Goal: Task Accomplishment & Management: Complete application form

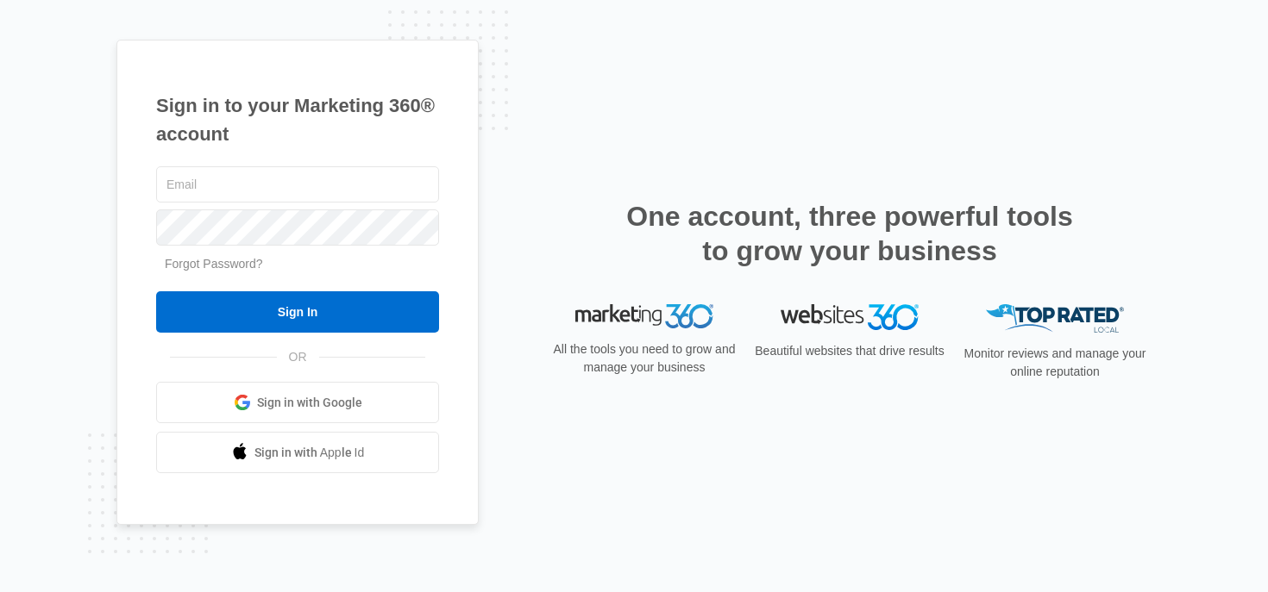
type input "[PERSON_NAME][EMAIL_ADDRESS][PERSON_NAME][DOMAIN_NAME]"
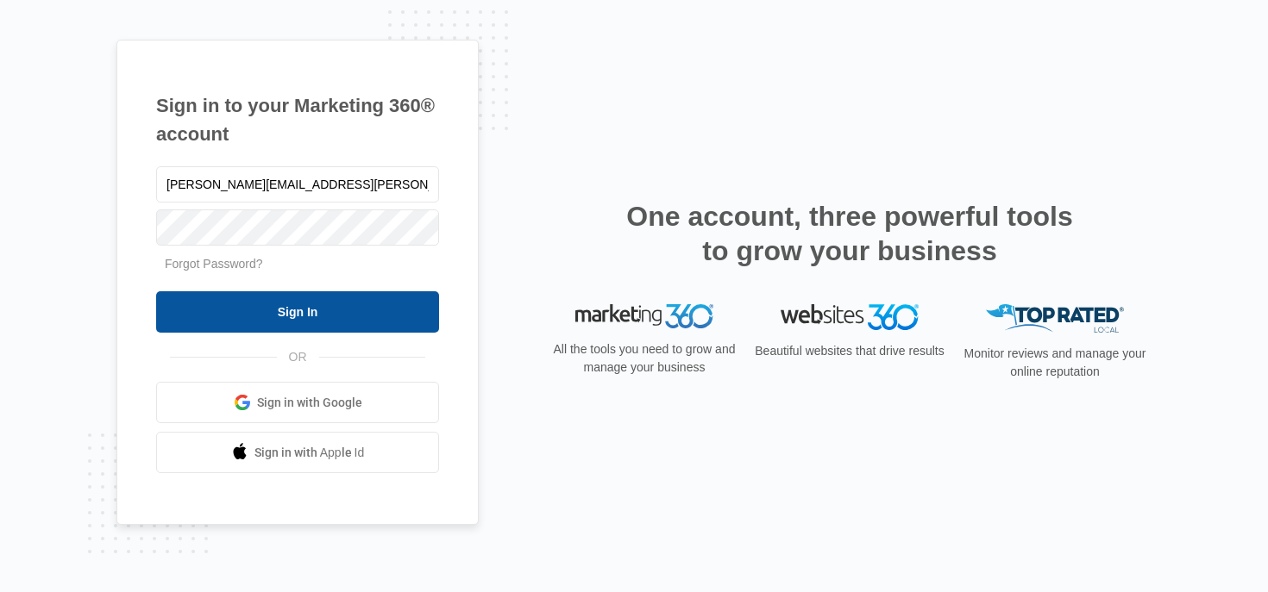
click at [234, 308] on input "Sign In" at bounding box center [297, 311] width 283 height 41
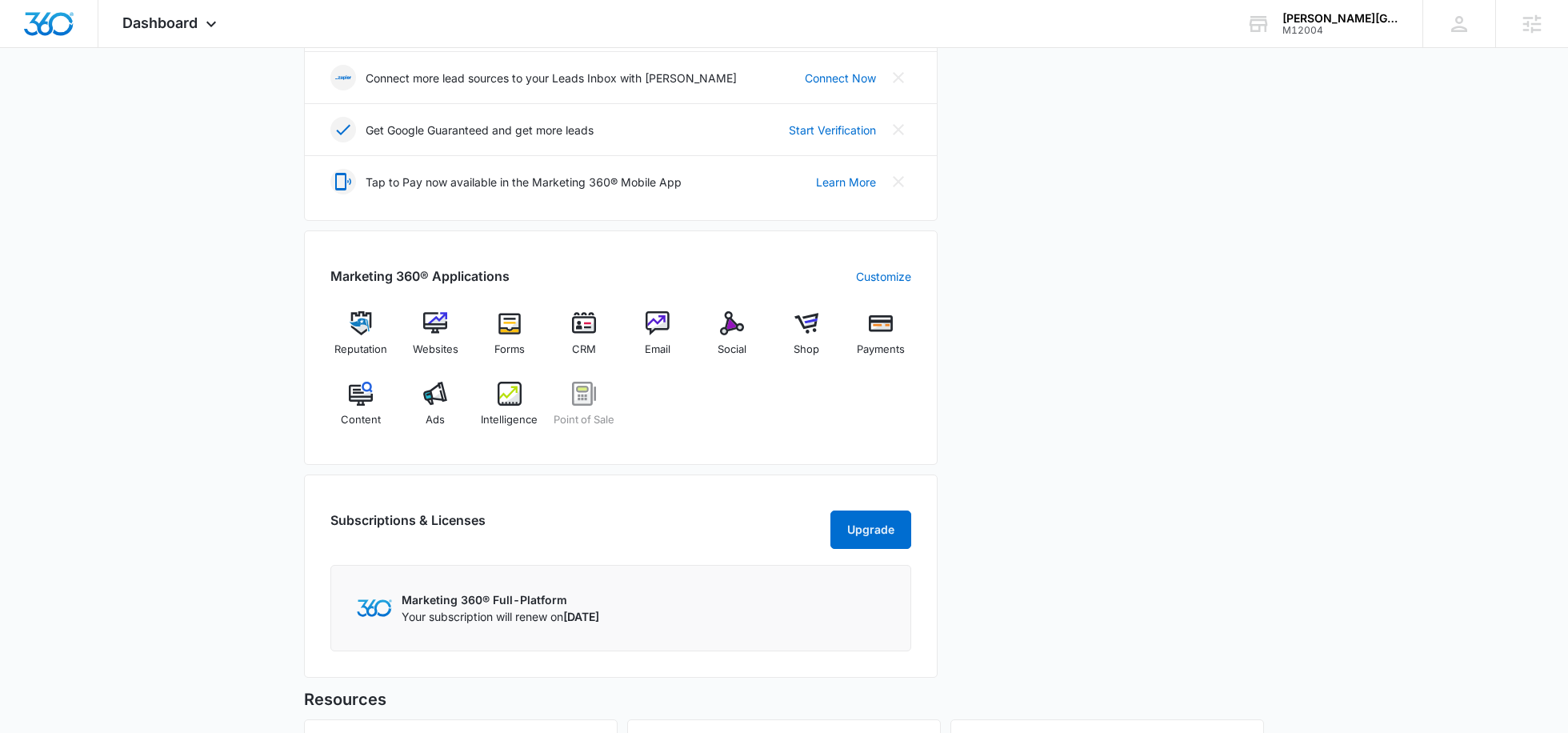
scroll to position [462, 0]
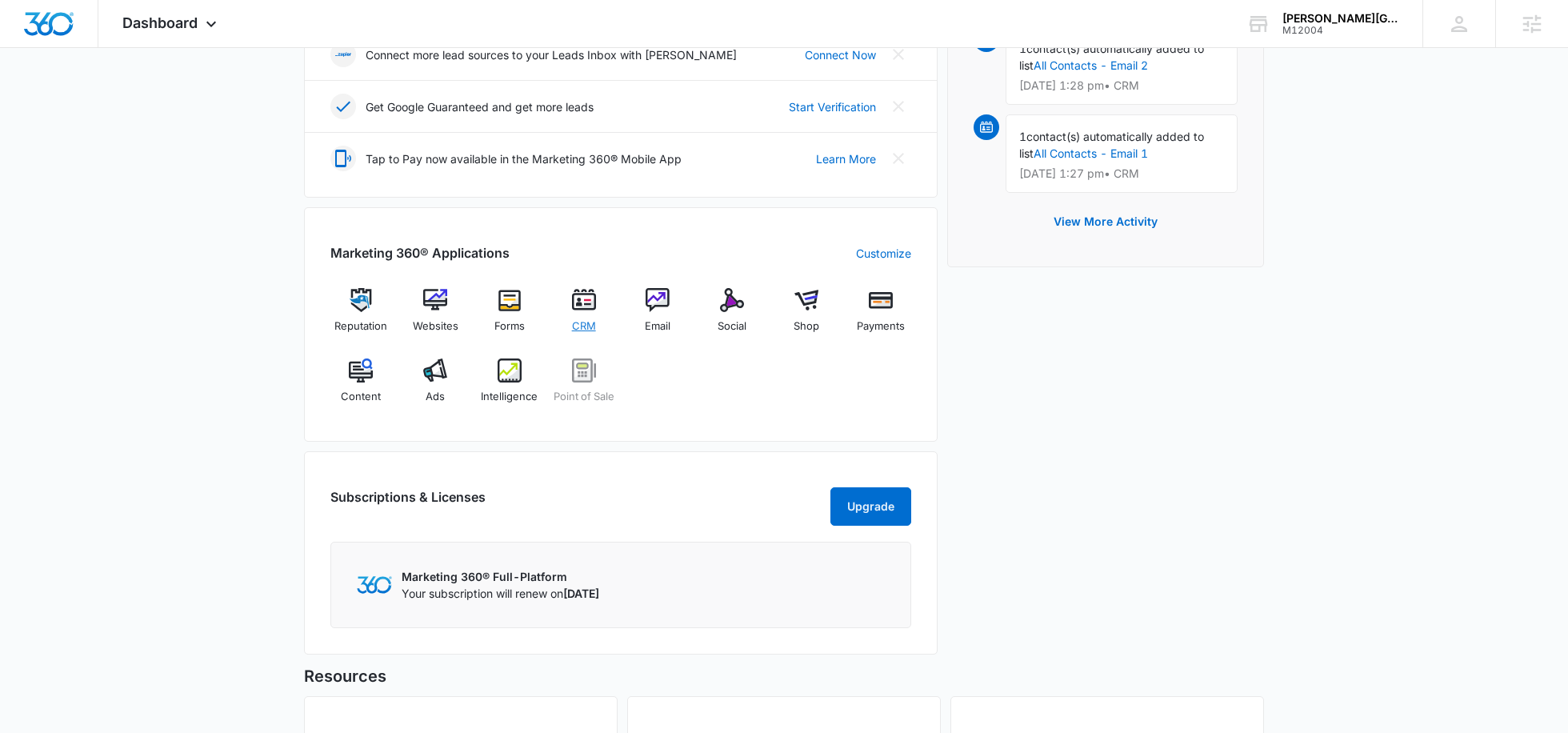
click at [581, 311] on div "CRM" at bounding box center [584, 315] width 61 height 57
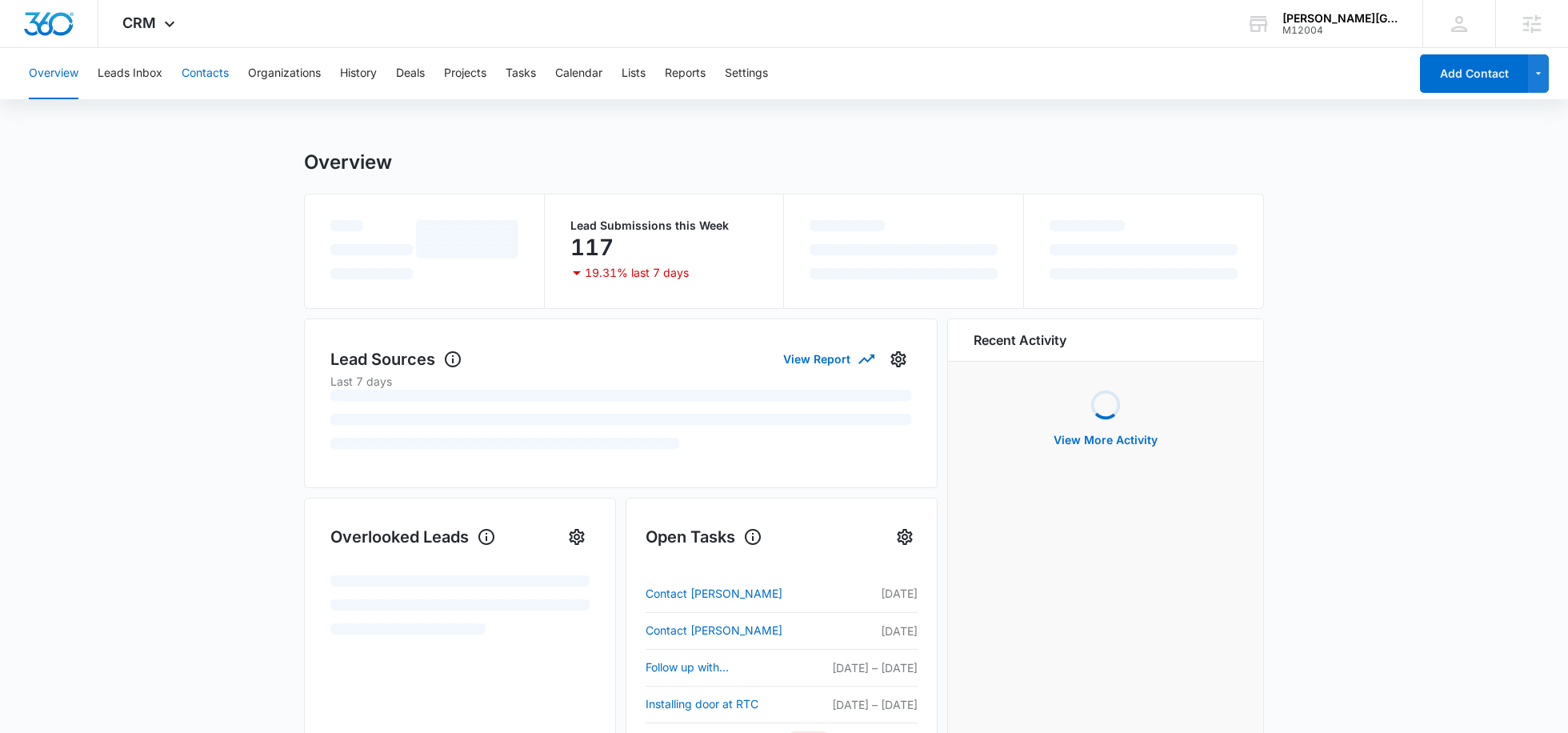
click at [201, 68] on button "Contacts" at bounding box center [205, 73] width 47 height 51
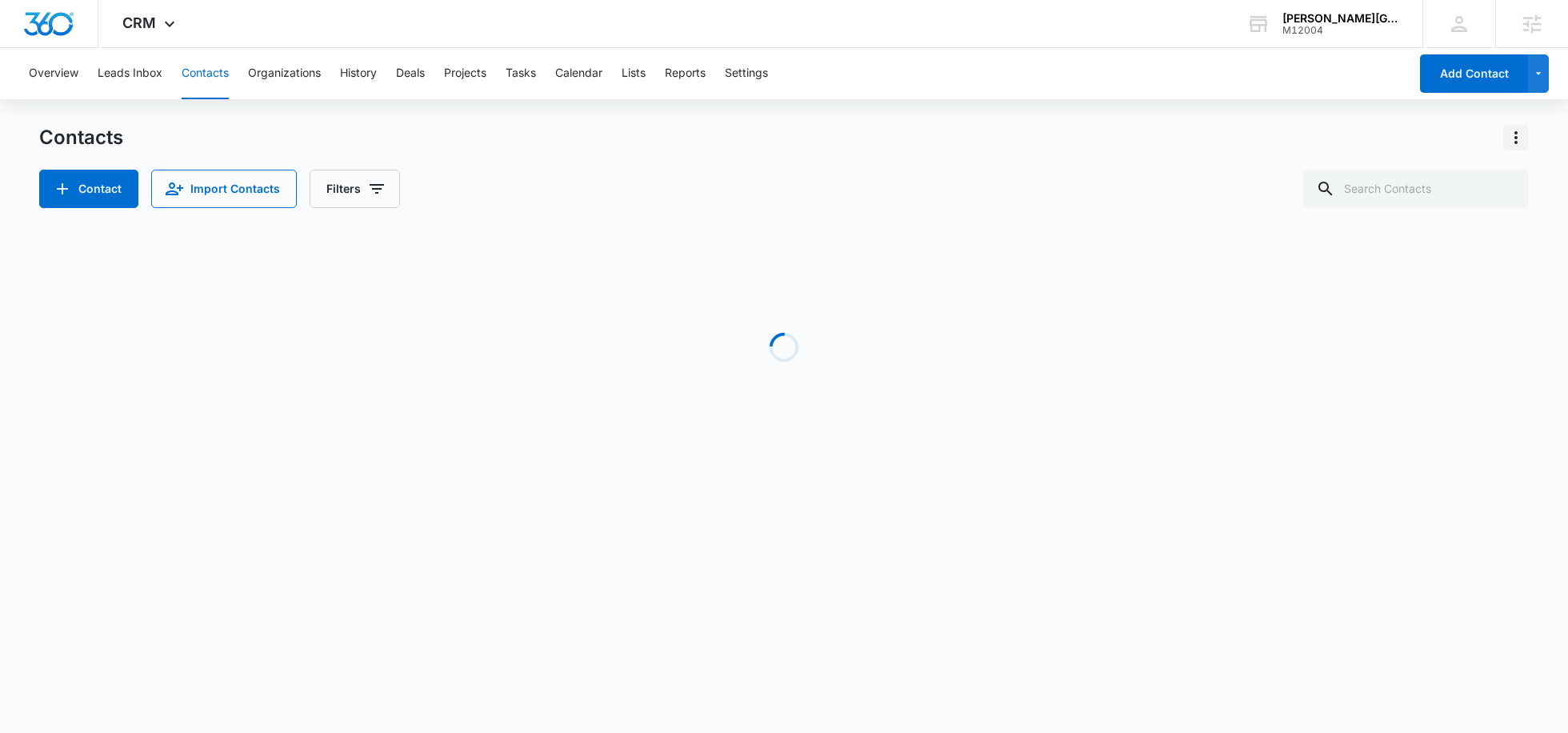
click at [1520, 140] on icon "Actions" at bounding box center [1516, 137] width 19 height 19
click at [1448, 200] on div "Import Contacts" at bounding box center [1437, 206] width 106 height 11
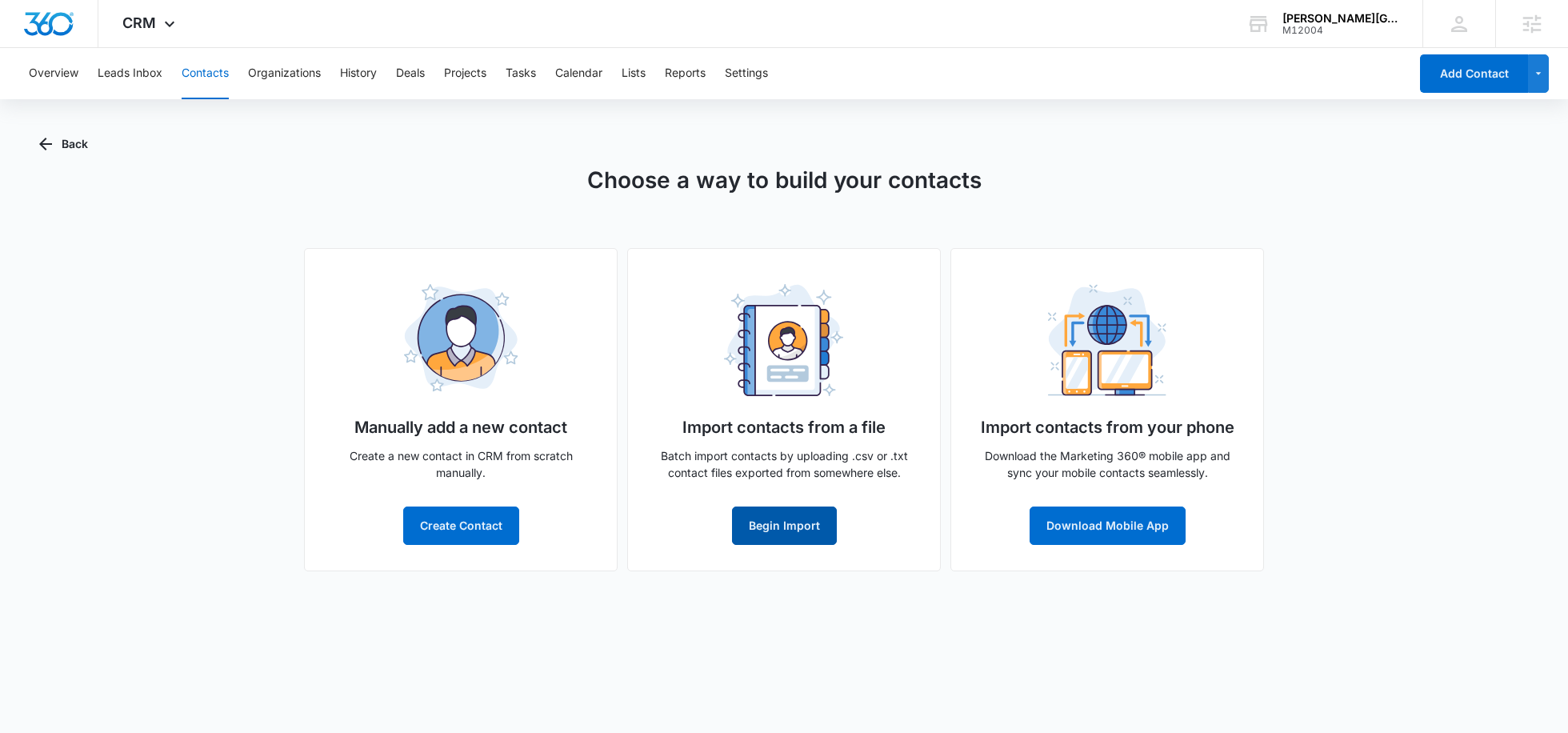
click at [740, 521] on button "Begin Import" at bounding box center [784, 525] width 105 height 38
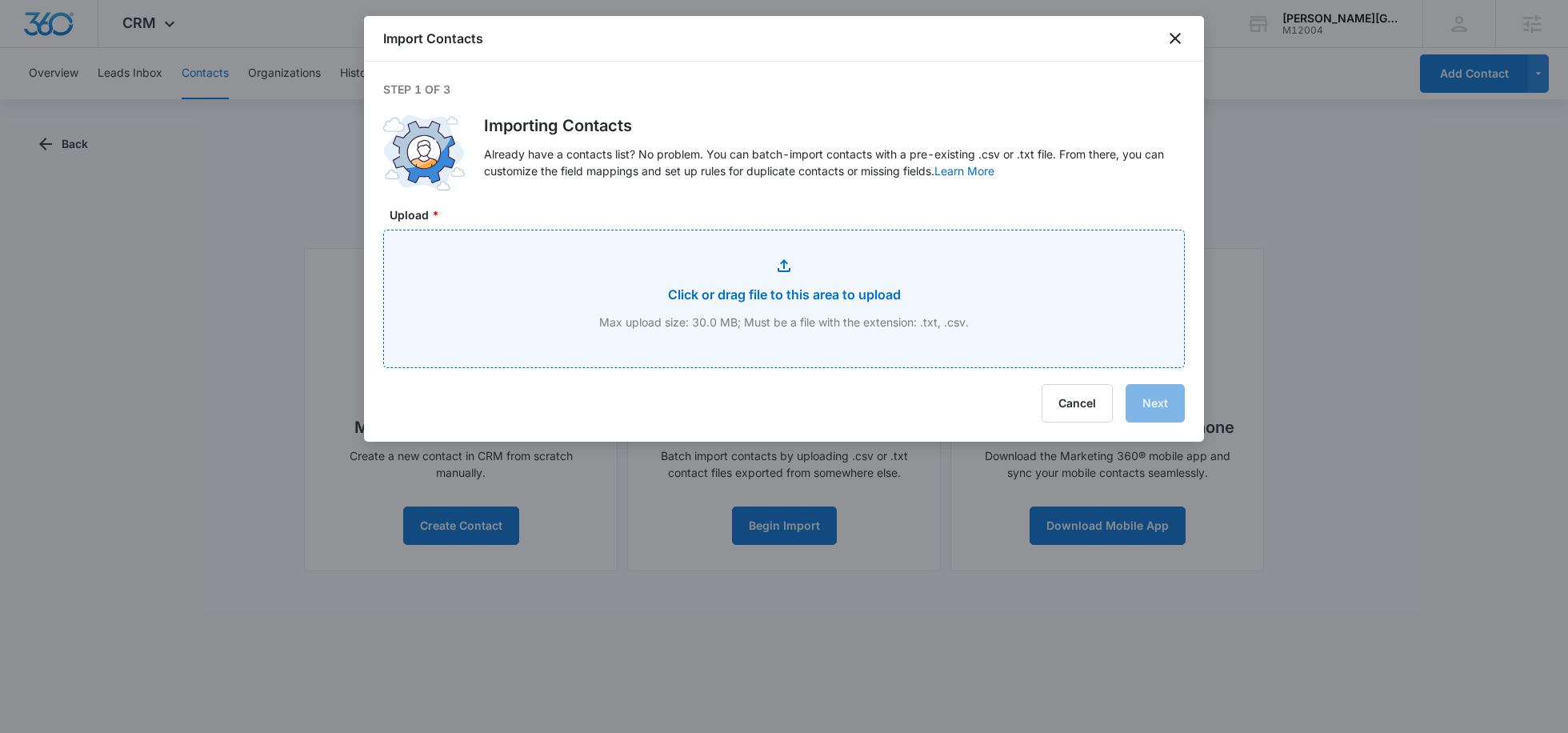
click at [689, 275] on input "Upload *" at bounding box center [784, 298] width 800 height 136
type input "C:\fakepath\MembersReport_2025-08-11_12-18-PM-2.xlsx - Sheet1.csv"
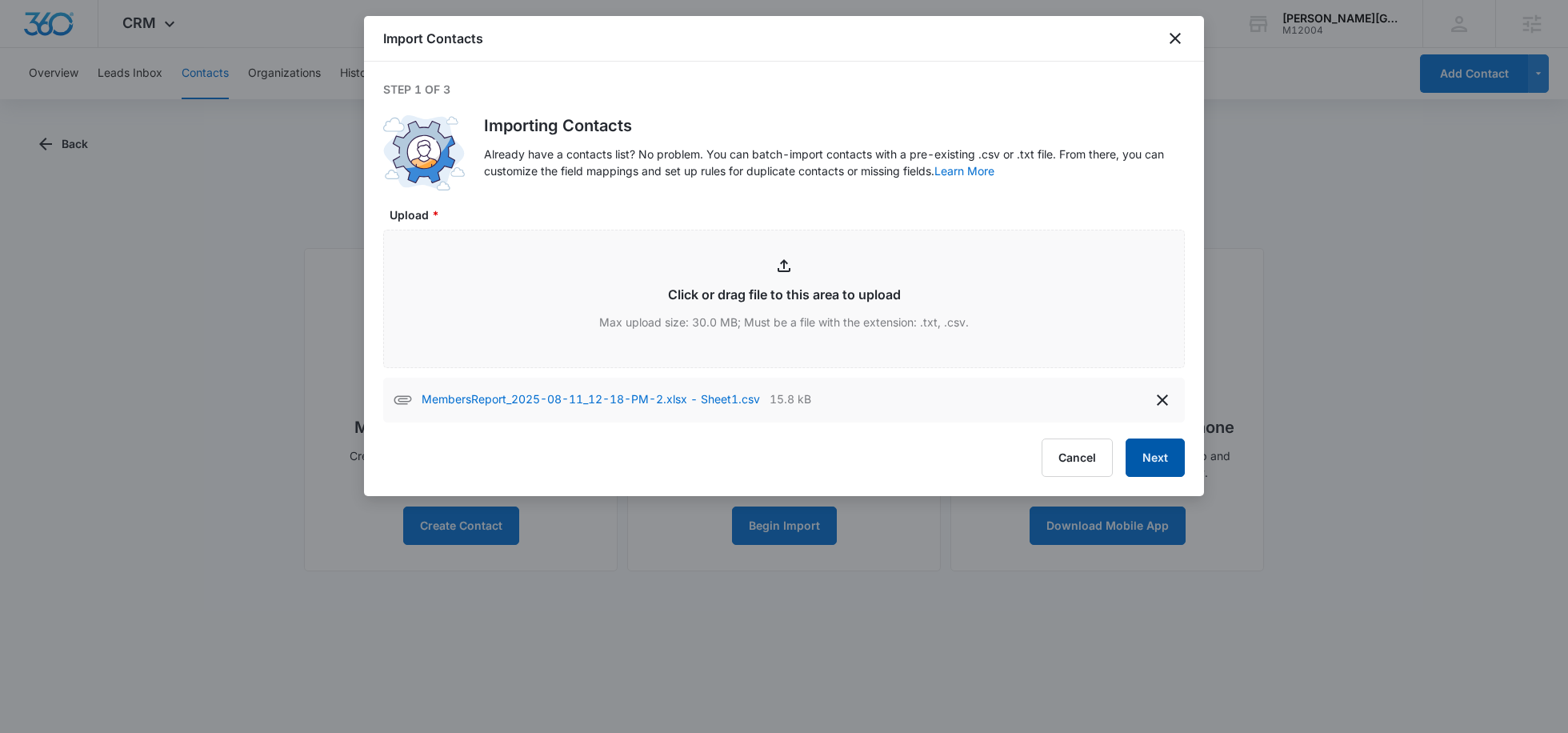
click at [1150, 468] on button "Next" at bounding box center [1155, 457] width 59 height 38
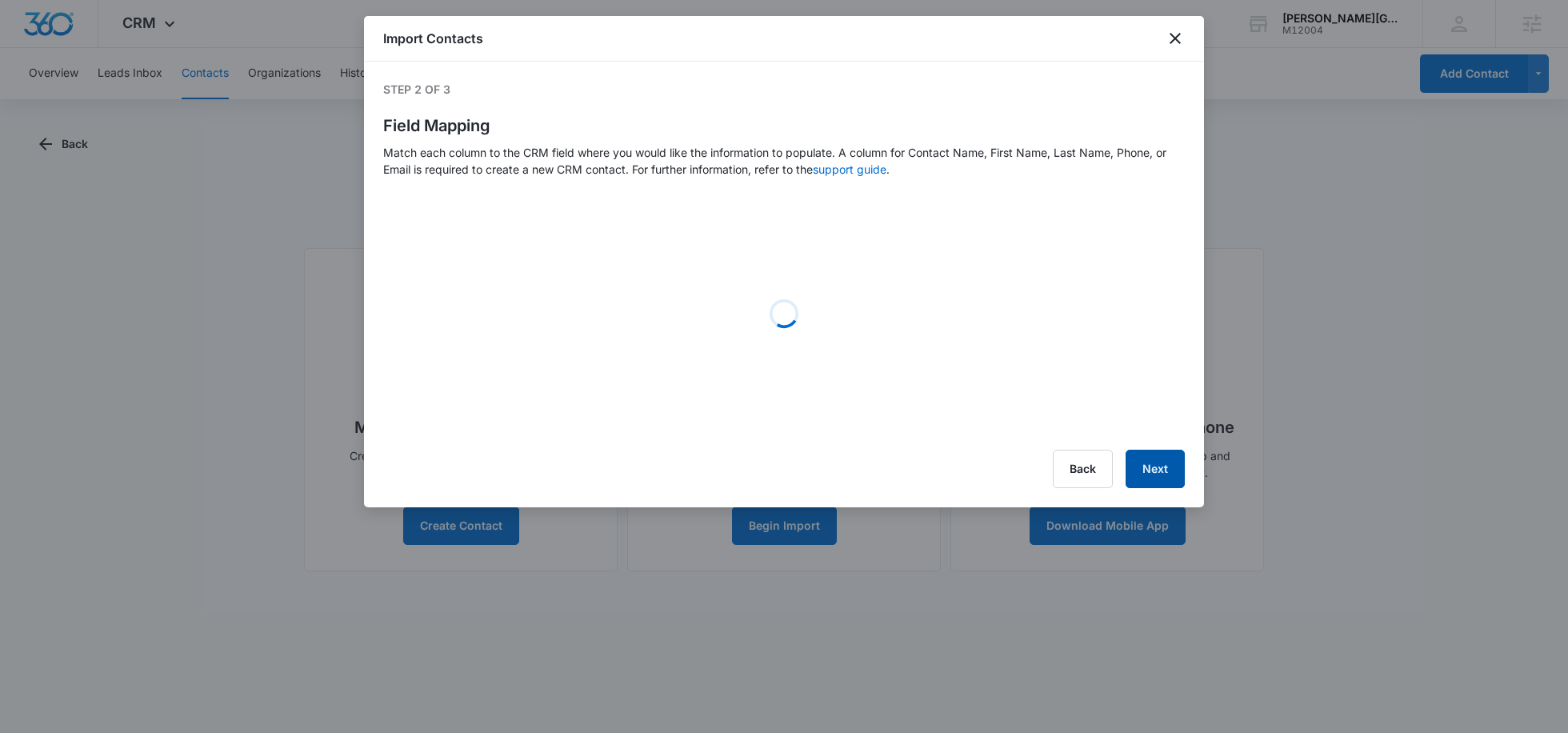
select select "78"
select select "79"
select select "279"
select select "304"
select select "275"
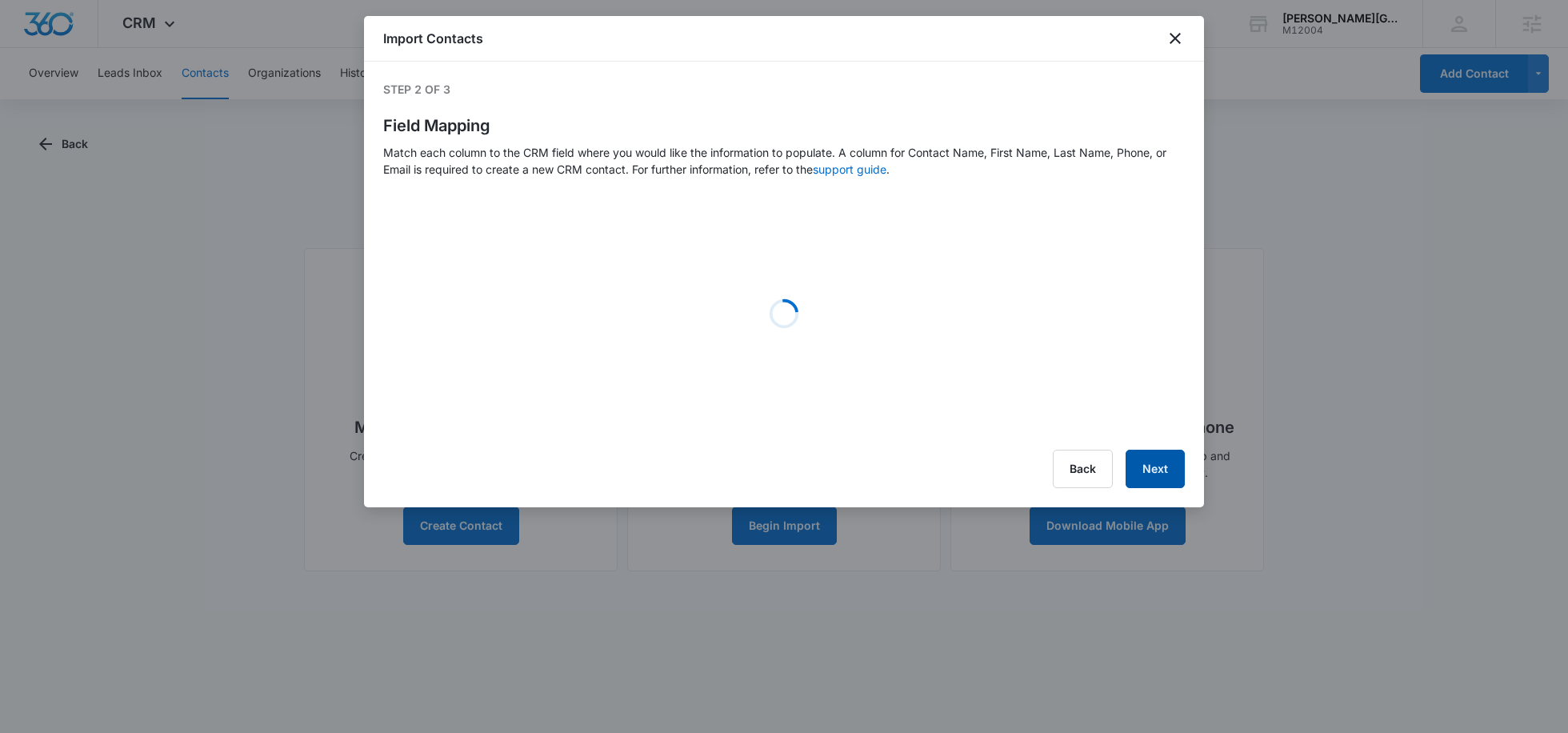
select select "185"
select select "184"
select select "256"
select select "280"
select select "281"
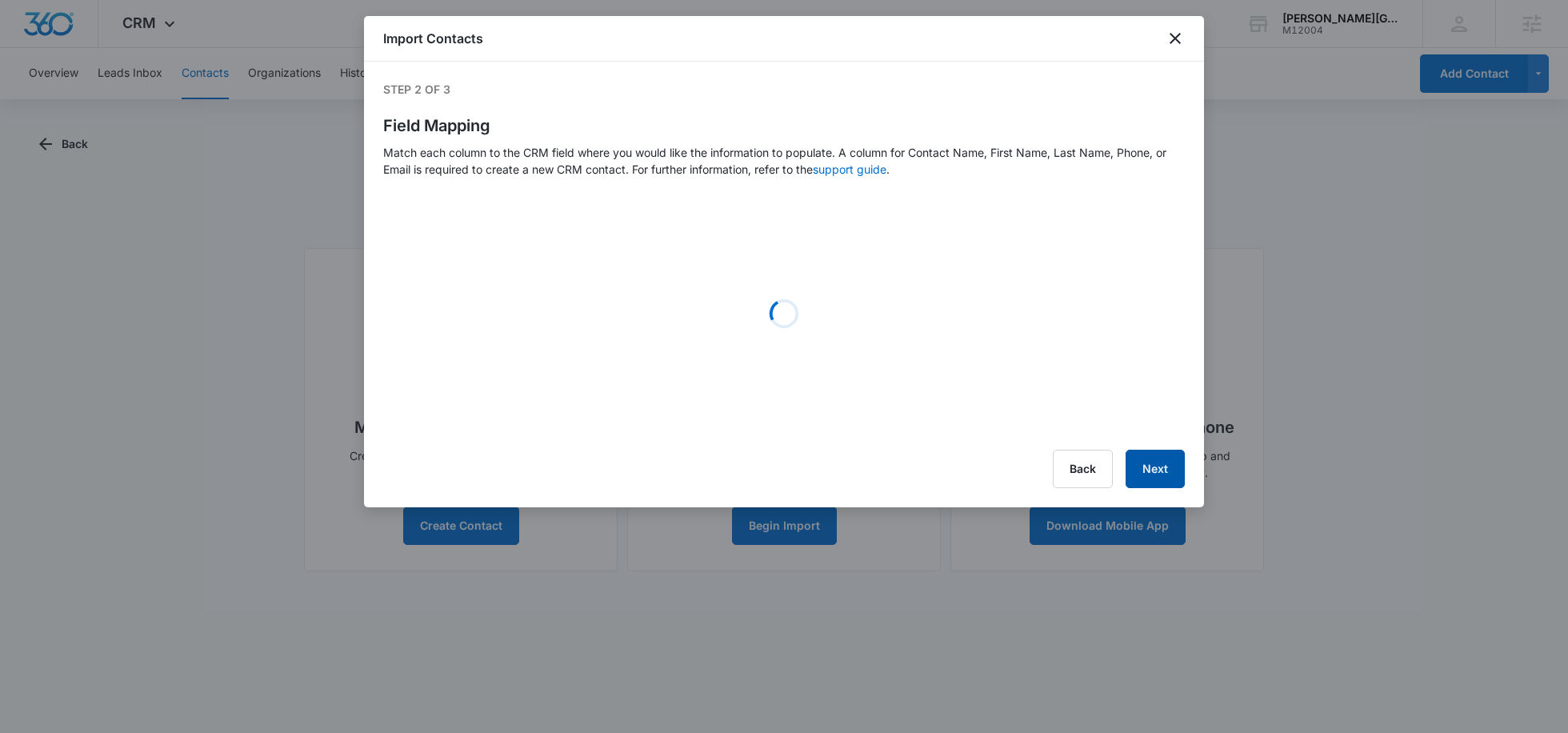
select select "282"
select select "277"
select select "278"
select select "assignedto"
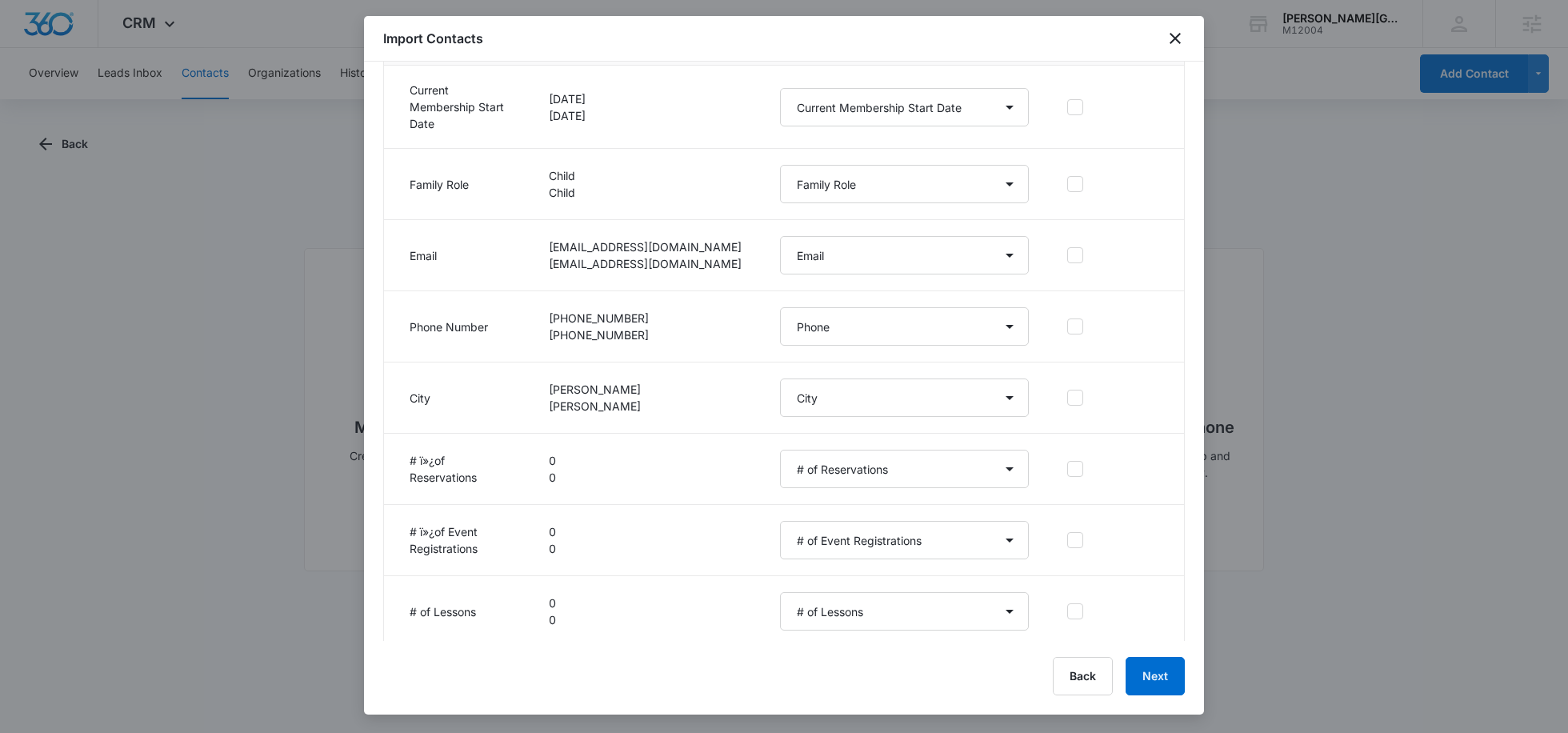
scroll to position [598, 0]
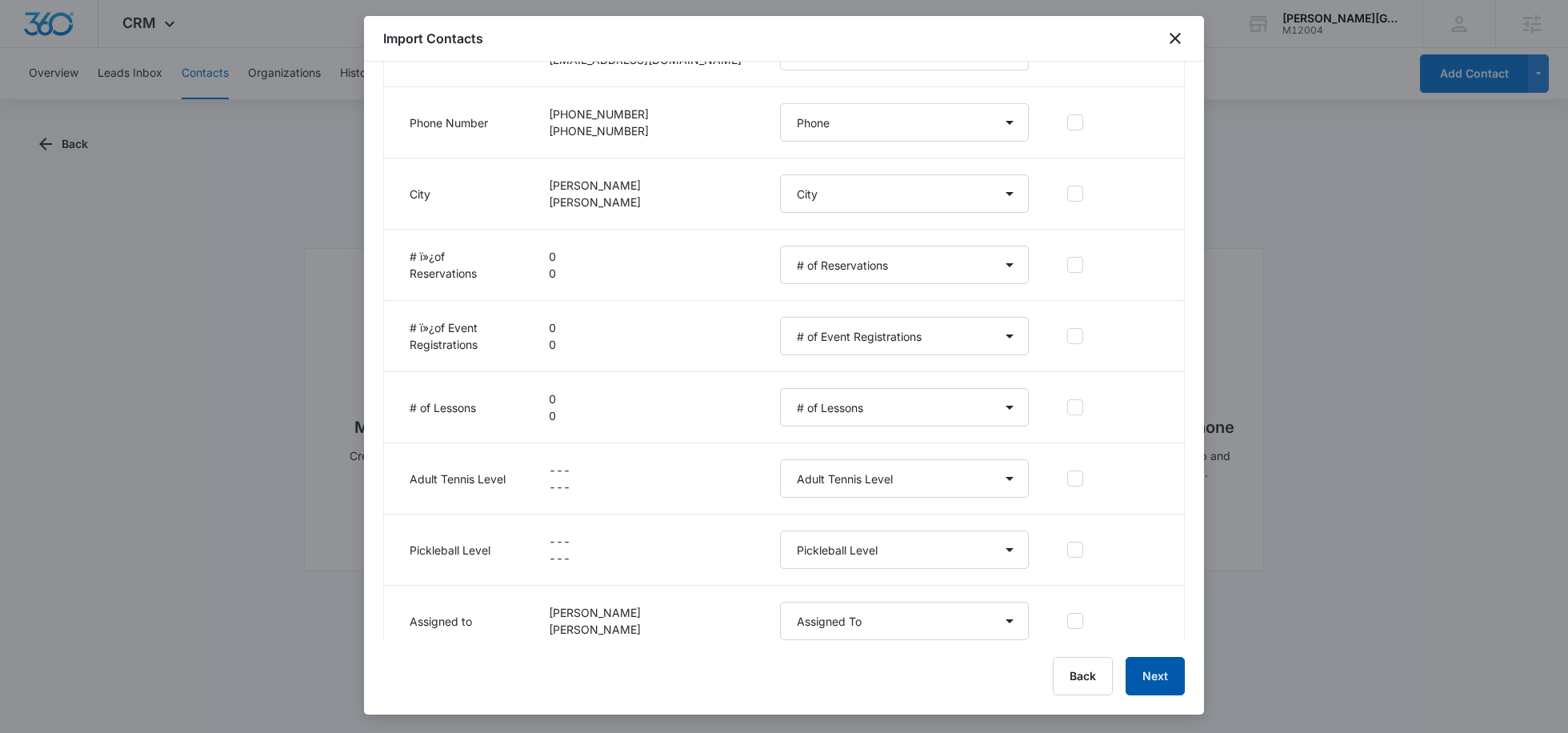
click at [1153, 670] on button "Next" at bounding box center [1155, 675] width 59 height 38
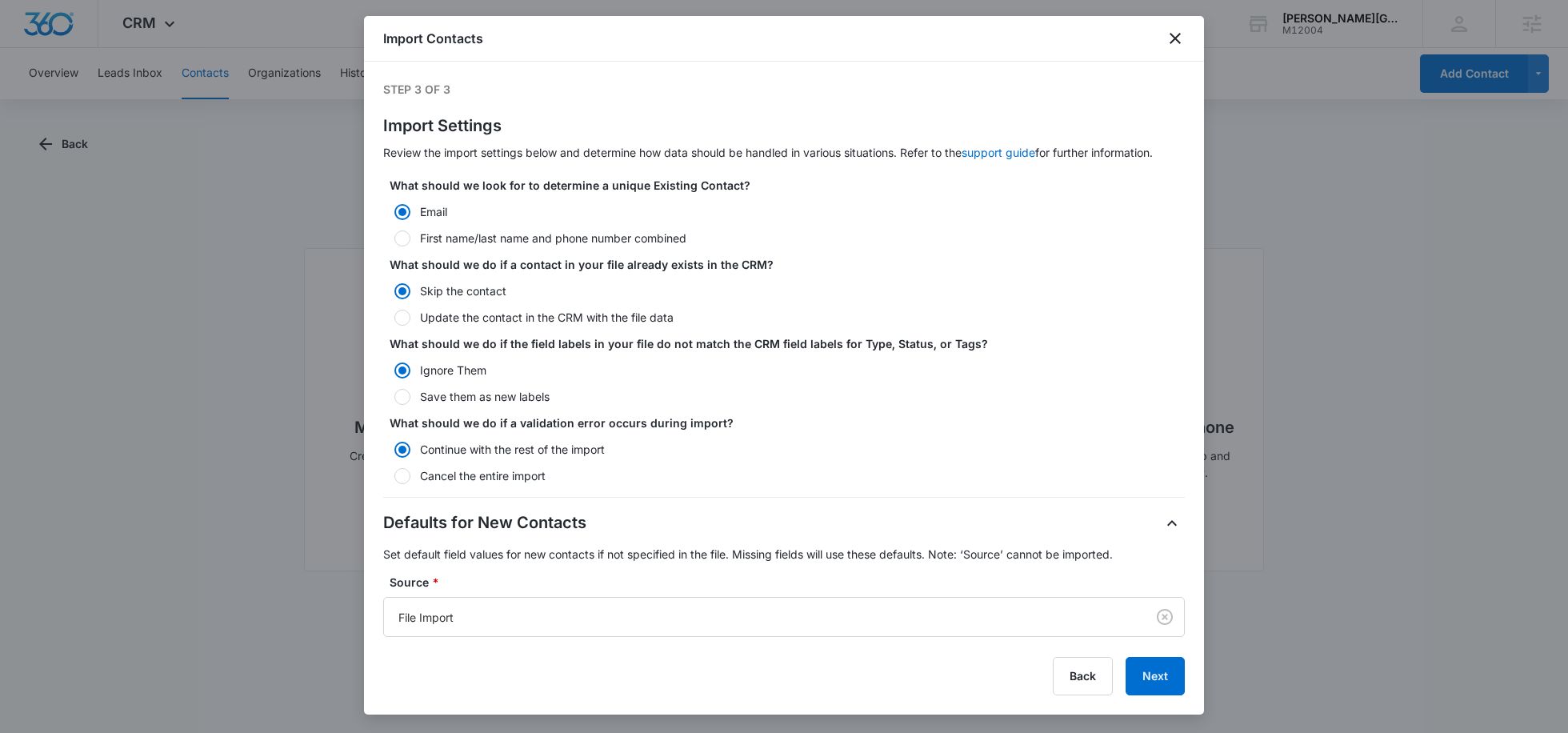
click at [479, 318] on label "Update the contact in the CRM with the file data" at bounding box center [784, 317] width 802 height 17
click at [394, 318] on input "Update the contact in the CRM with the file data" at bounding box center [389, 317] width 11 height 11
radio input "false"
radio input "true"
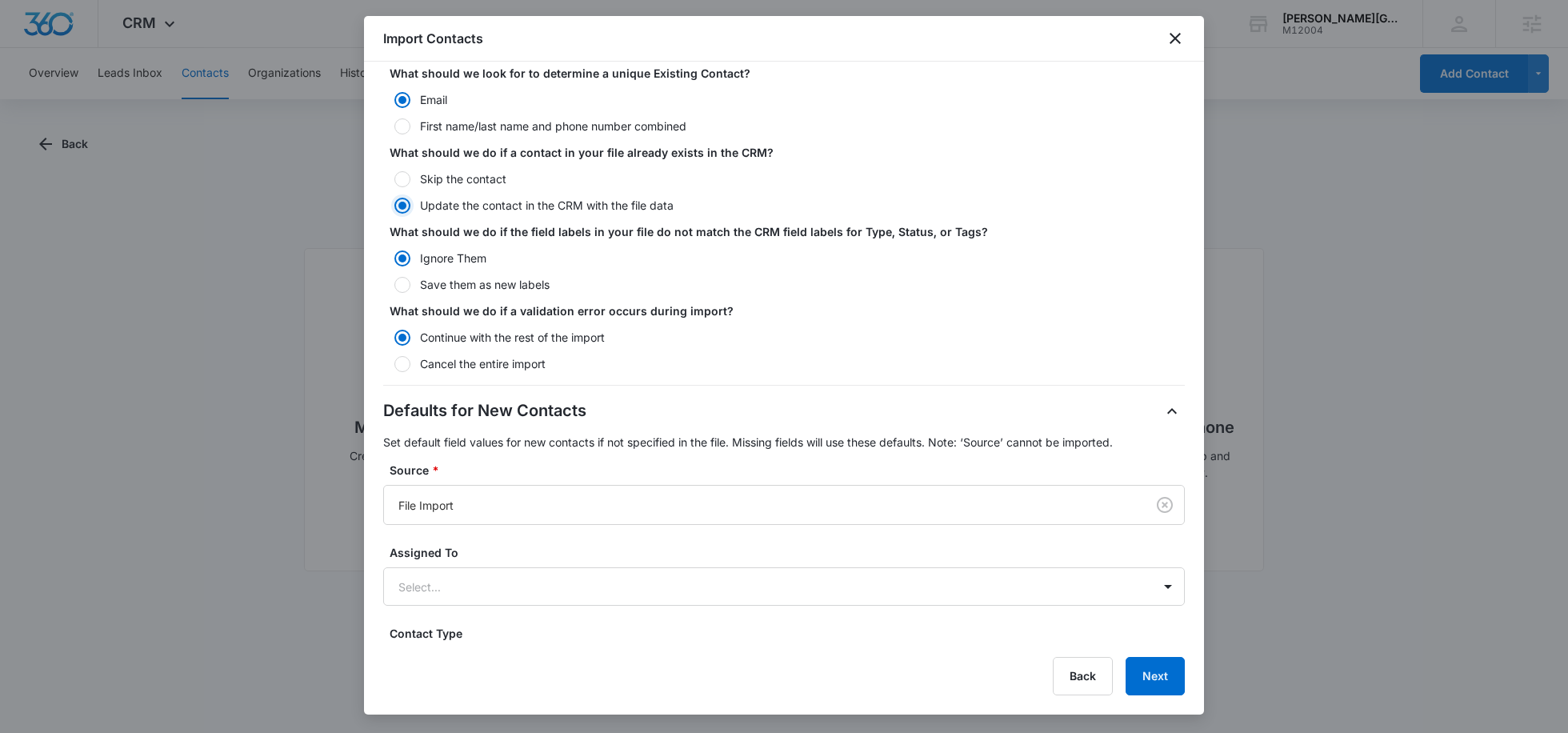
scroll to position [224, 0]
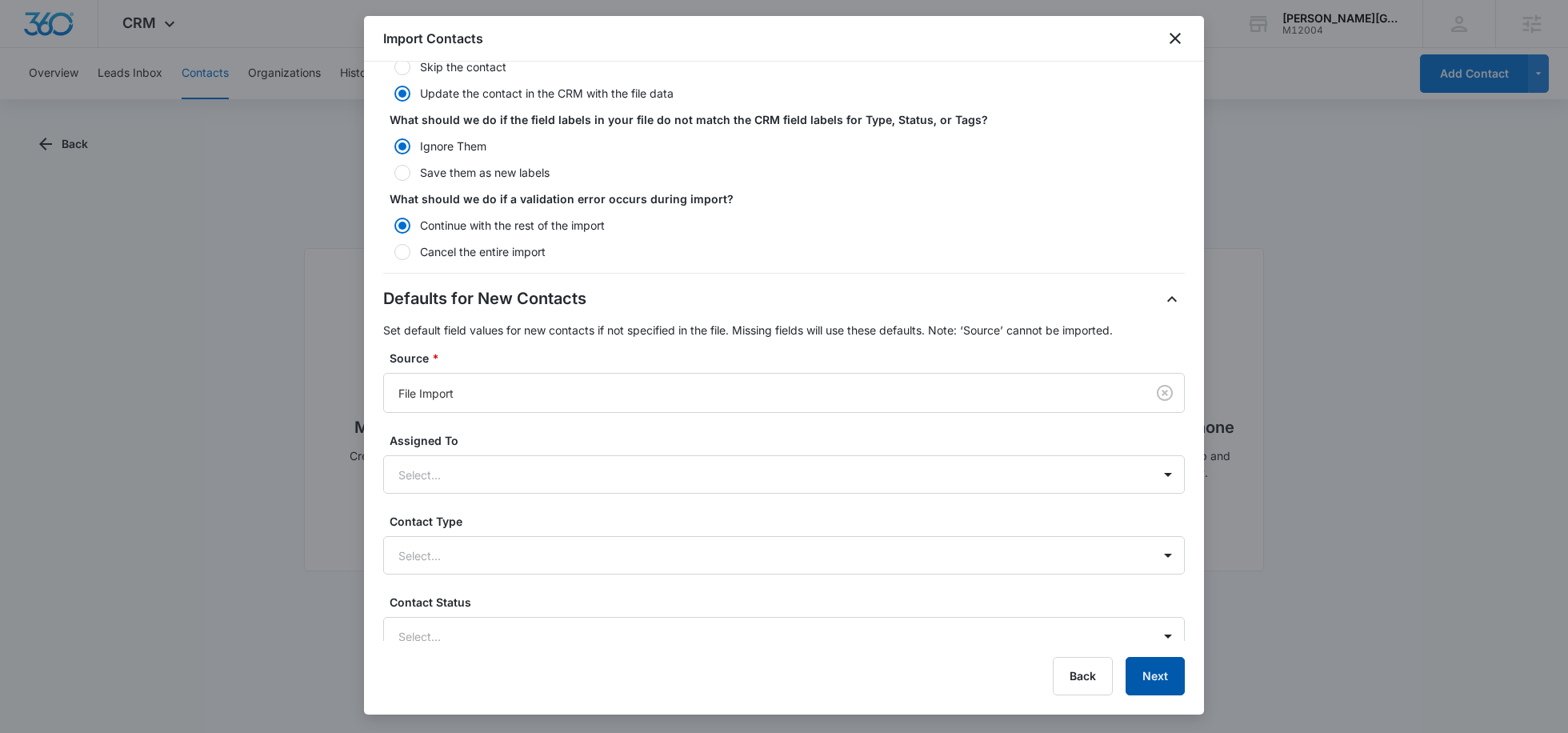
click at [1163, 675] on button "Next" at bounding box center [1155, 675] width 59 height 38
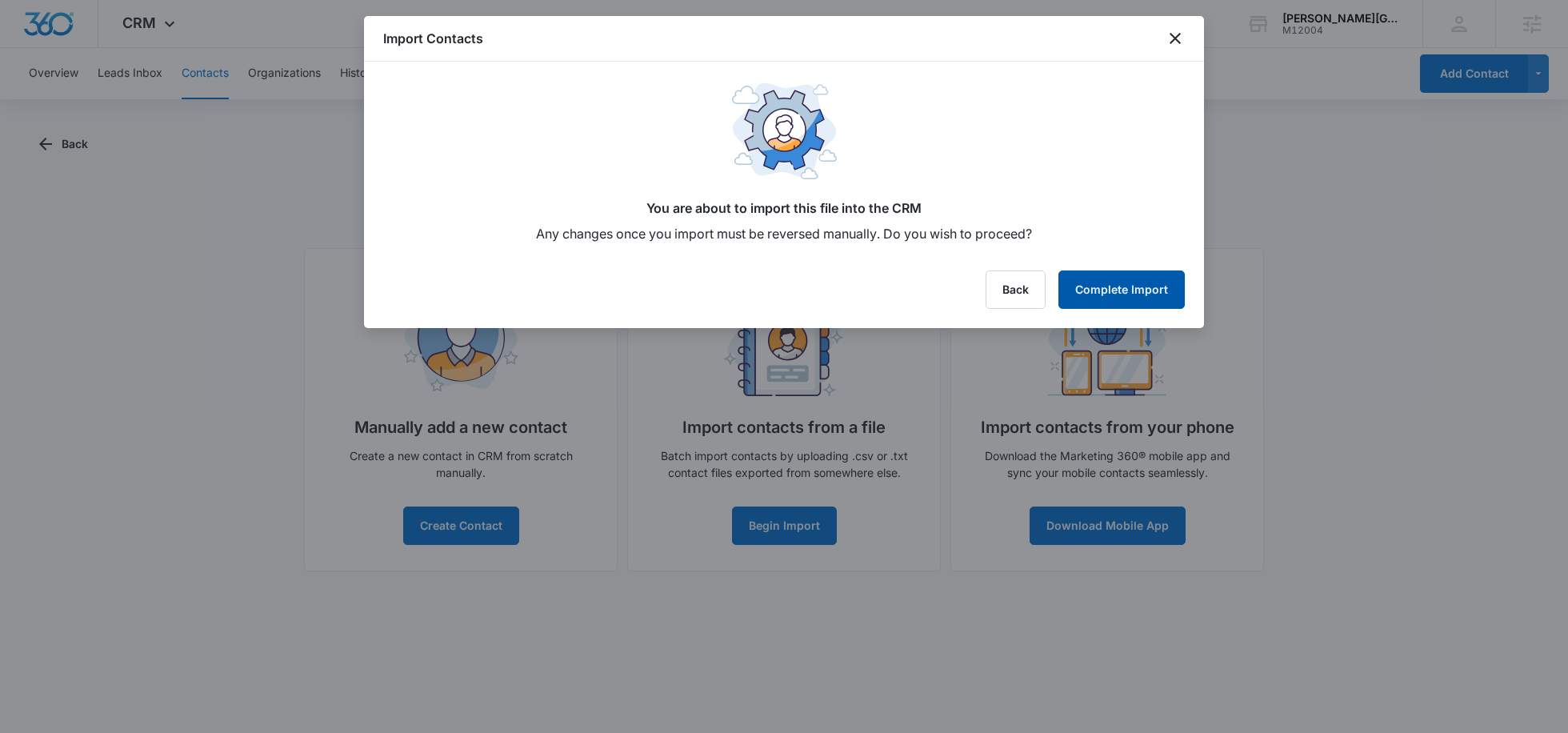
scroll to position [0, 0]
click at [1098, 297] on button "Complete Import" at bounding box center [1122, 289] width 126 height 38
